Goal: Task Accomplishment & Management: Manage account settings

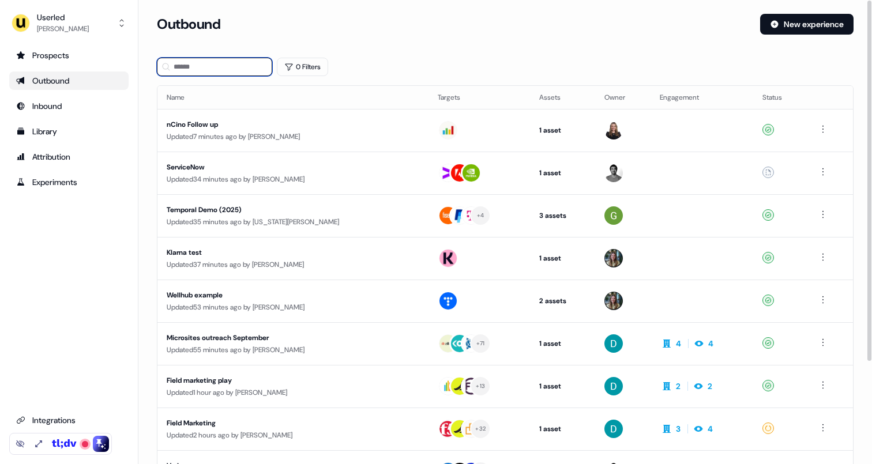
click at [197, 69] on input at bounding box center [214, 67] width 115 height 18
type input "*****"
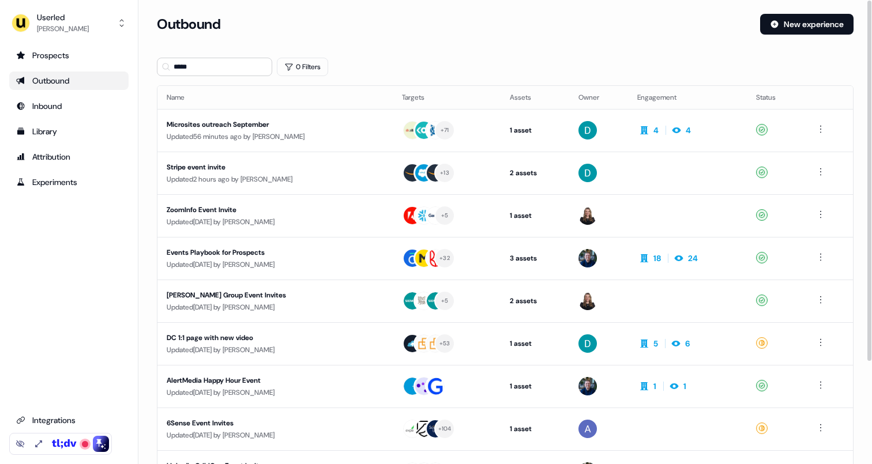
click at [369, 67] on div "***** 0 Filters" at bounding box center [505, 67] width 697 height 18
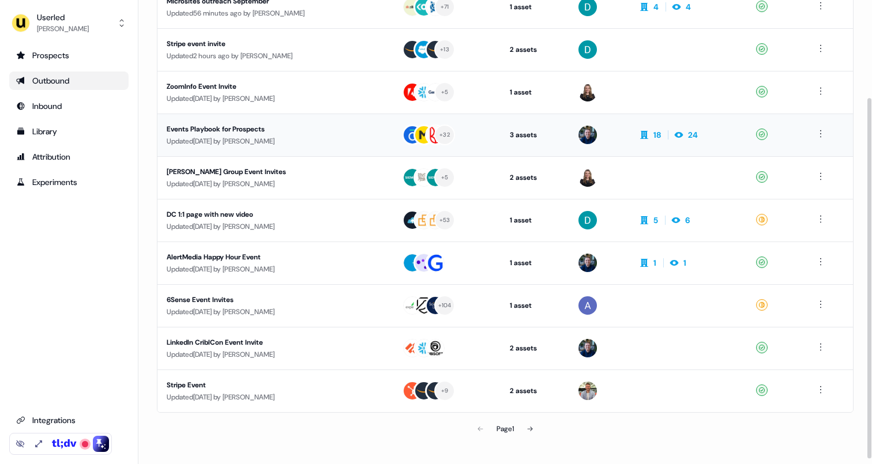
scroll to position [132, 0]
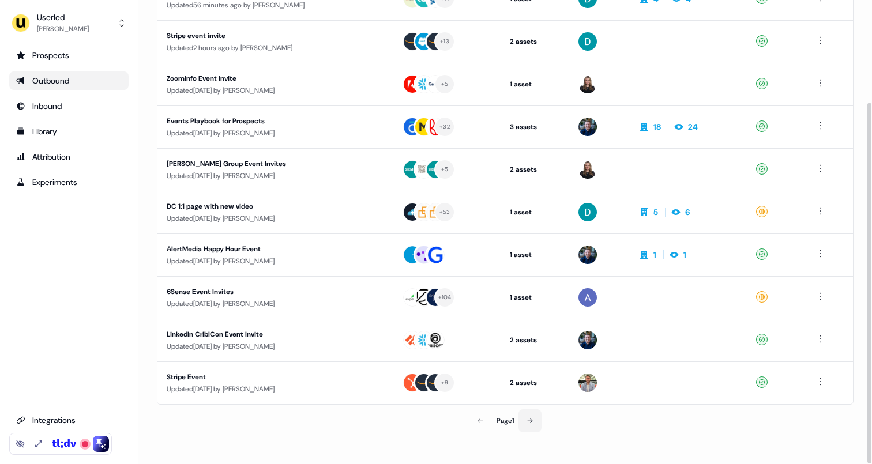
click at [529, 421] on icon at bounding box center [530, 421] width 7 height 7
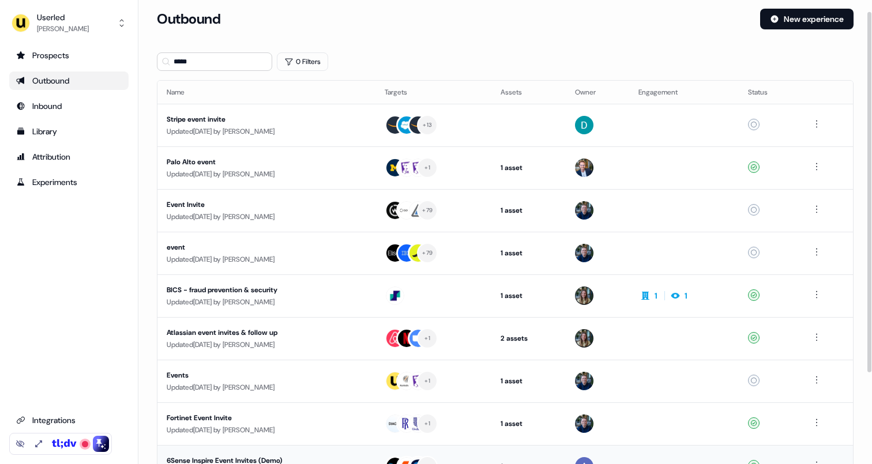
scroll to position [132, 0]
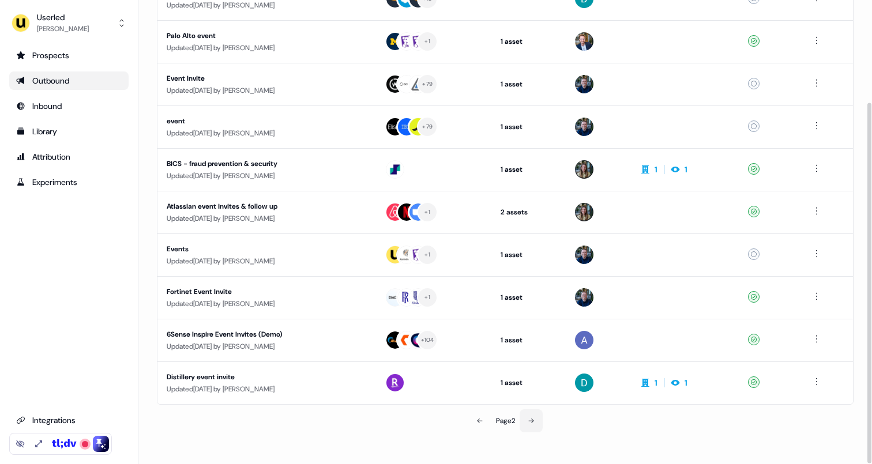
click at [531, 427] on button at bounding box center [531, 421] width 23 height 23
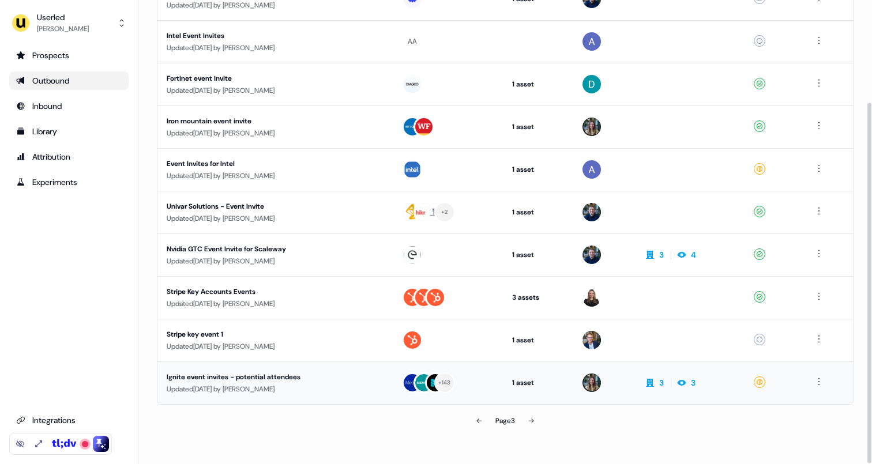
click at [313, 378] on div "Ignite event invites - potential attendees" at bounding box center [275, 378] width 217 height 12
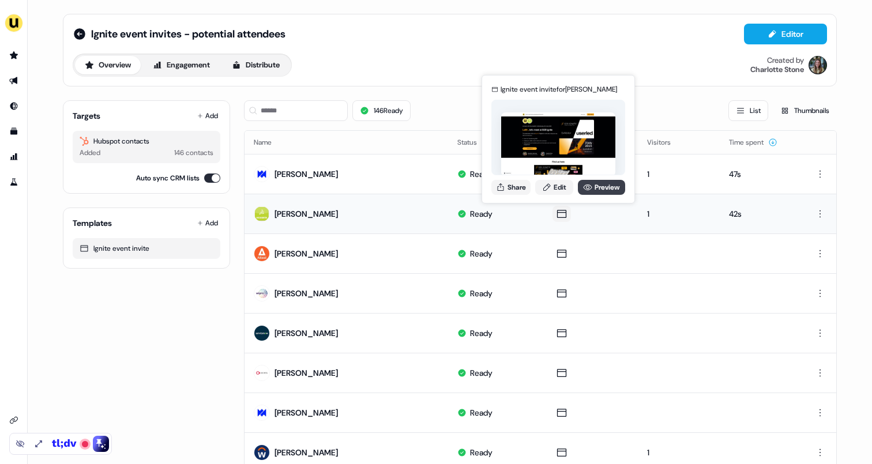
click at [593, 187] on link "Preview" at bounding box center [601, 187] width 47 height 15
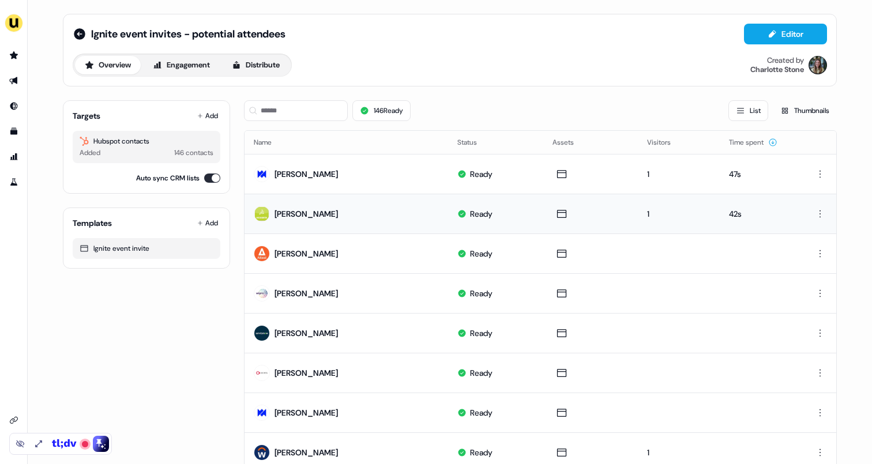
click at [444, 83] on div "Ignite event invites - potential attendees Editor Overview Engagement Distribut…" at bounding box center [450, 50] width 774 height 73
drag, startPoint x: 170, startPoint y: 154, endPoint x: 189, endPoint y: 155, distance: 19.6
click at [189, 155] on div "146 contacts" at bounding box center [193, 153] width 39 height 12
click at [398, 72] on div "Overview Engagement Distribute Created by [PERSON_NAME]" at bounding box center [450, 65] width 755 height 23
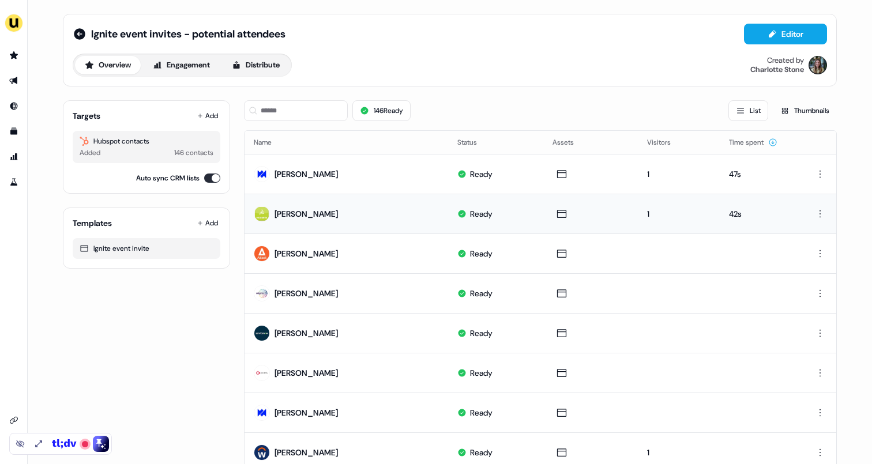
click at [398, 73] on div "Overview Engagement Distribute Created by [PERSON_NAME]" at bounding box center [450, 65] width 755 height 23
click at [16, 128] on icon "Go to templates" at bounding box center [13, 131] width 9 height 9
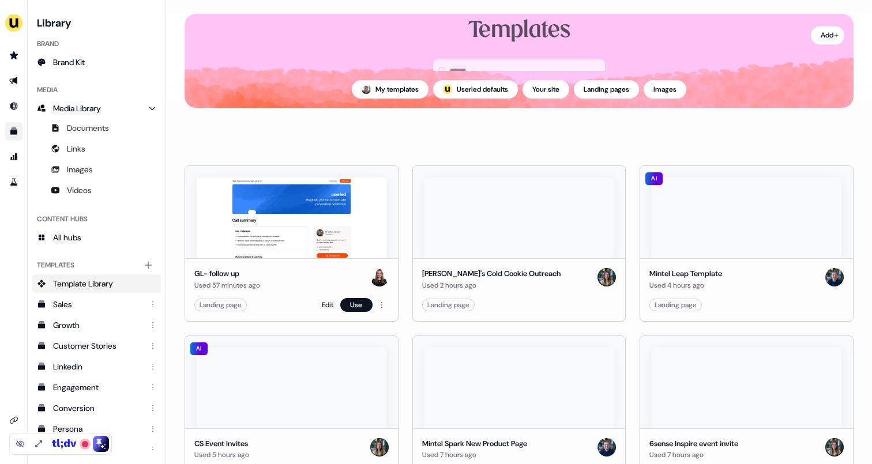
scroll to position [40, 0]
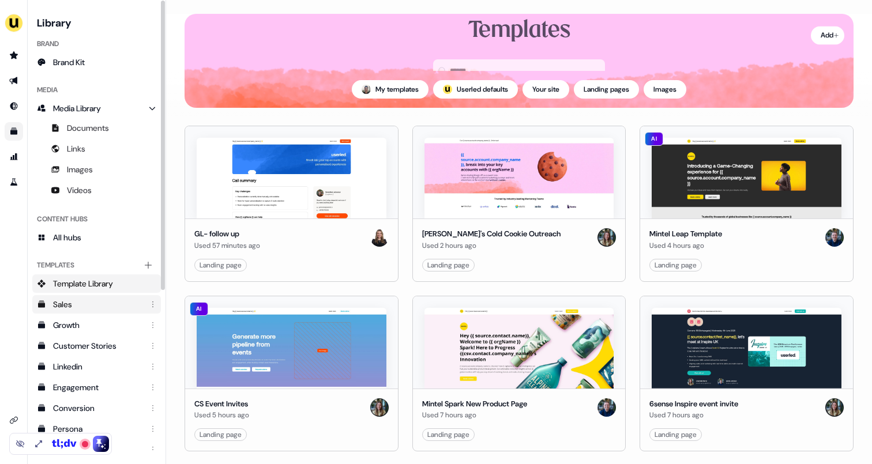
click at [92, 309] on div "Sales" at bounding box center [97, 305] width 89 height 12
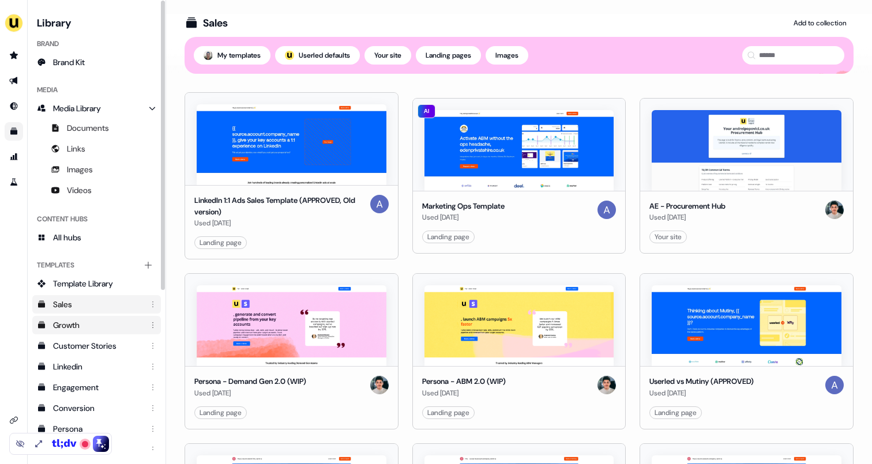
click at [89, 327] on div "Growth" at bounding box center [97, 326] width 89 height 12
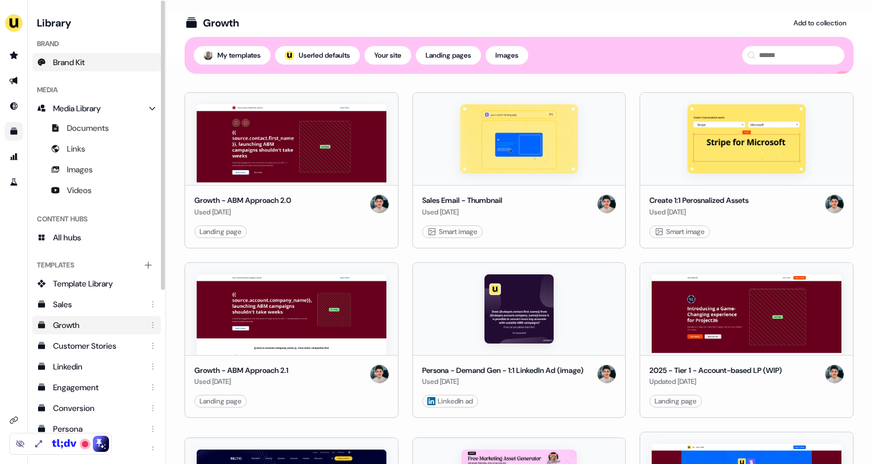
click at [88, 66] on link "Brand Kit" at bounding box center [96, 62] width 129 height 18
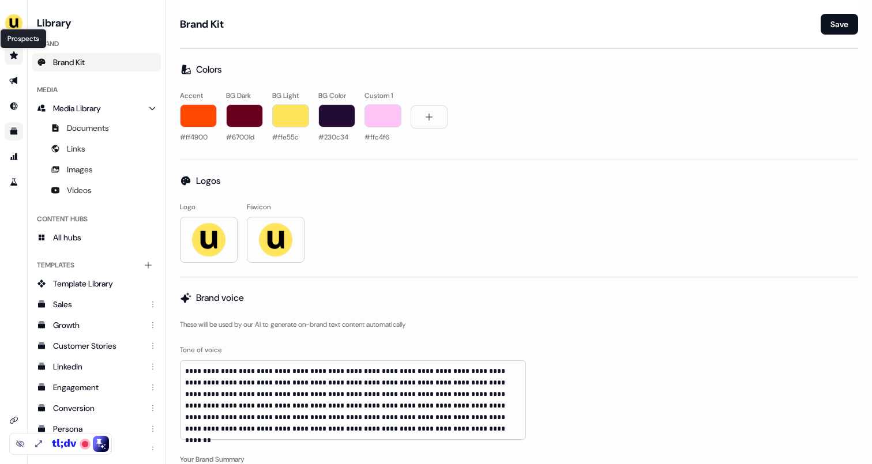
click at [16, 51] on icon "Go to prospects" at bounding box center [13, 55] width 9 height 9
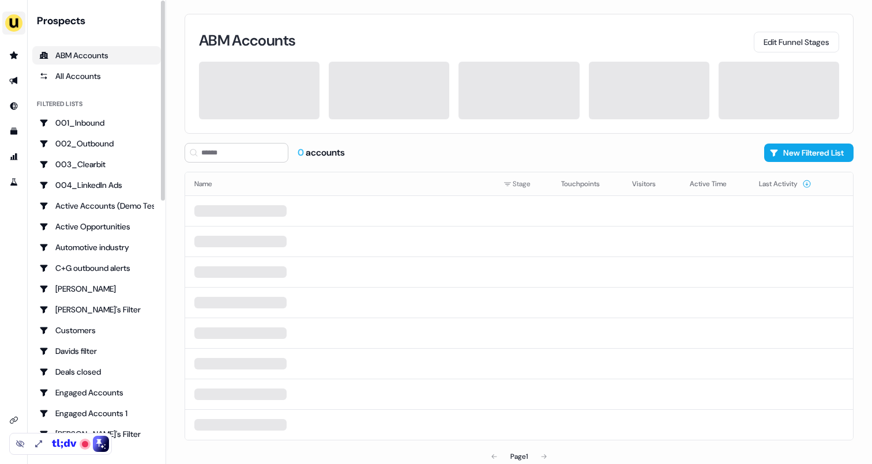
click at [15, 23] on img "side nav menu" at bounding box center [14, 23] width 18 height 18
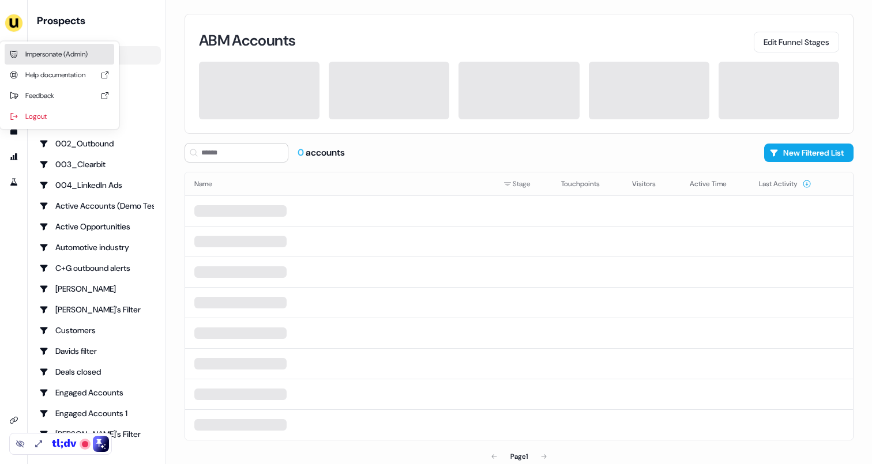
click at [27, 53] on div "Impersonate (Admin)" at bounding box center [60, 54] width 110 height 21
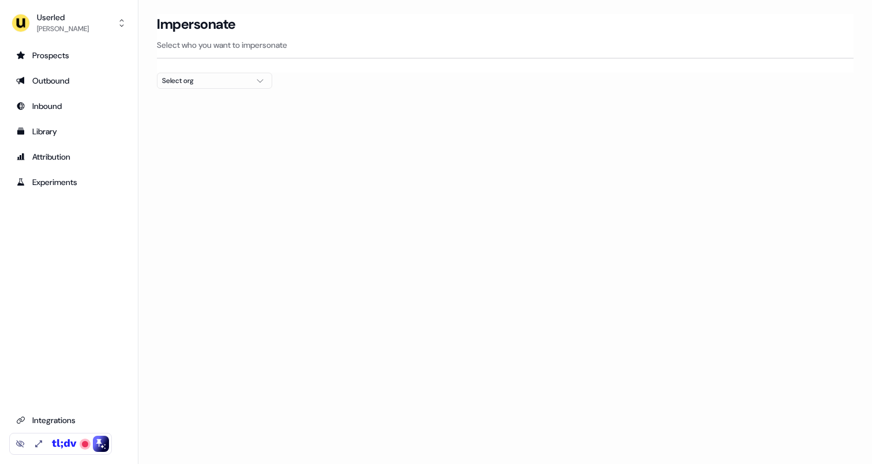
click at [188, 77] on div "Select org" at bounding box center [205, 81] width 87 height 12
type input "****"
click at [215, 130] on div "Beavr" at bounding box center [215, 122] width 114 height 18
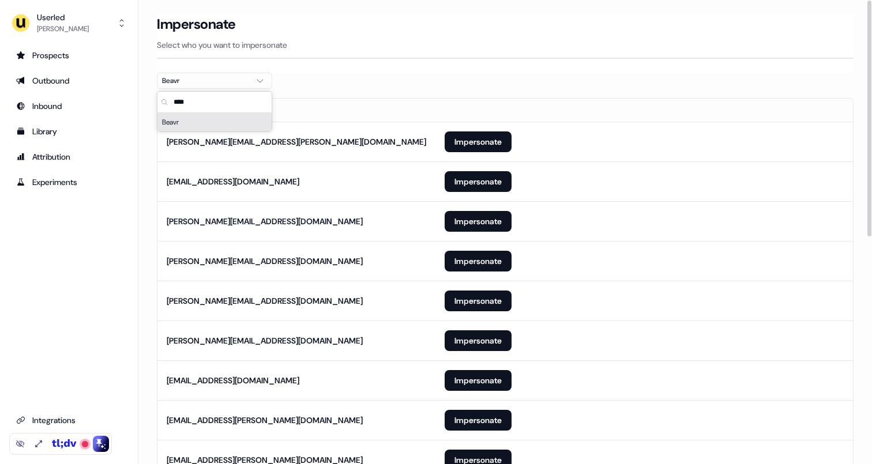
click at [384, 83] on section "Loading... Impersonate Select who you want to impersonate Beavr Email [PERSON_N…" at bounding box center [505, 462] width 734 height 897
click at [457, 135] on button "Impersonate" at bounding box center [478, 142] width 67 height 21
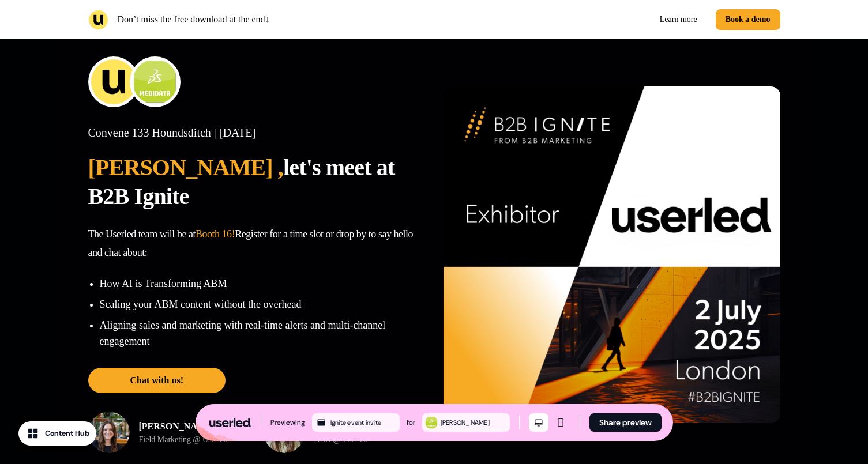
drag, startPoint x: 157, startPoint y: 166, endPoint x: 380, endPoint y: 169, distance: 222.7
click at [380, 169] on p "Lalith , let's meet at B2B Ignite" at bounding box center [256, 182] width 337 height 58
click at [287, 170] on p "Lalith , let's meet at B2B Ignite" at bounding box center [256, 182] width 337 height 58
drag, startPoint x: 284, startPoint y: 170, endPoint x: 385, endPoint y: 172, distance: 100.4
click at [385, 172] on p "Lalith , let's meet at B2B Ignite" at bounding box center [256, 182] width 337 height 58
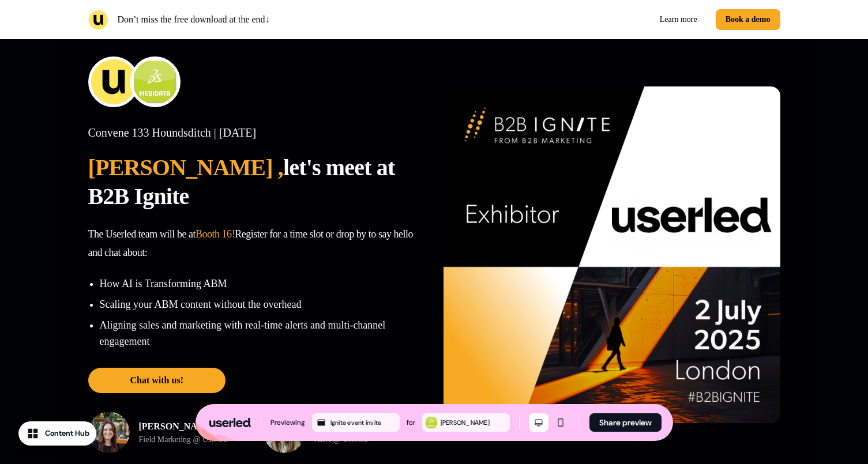
click at [105, 169] on span "Lalith ," at bounding box center [186, 168] width 196 height 26
click at [107, 176] on span "Lalith ," at bounding box center [186, 168] width 196 height 26
